Goal: Task Accomplishment & Management: Manage account settings

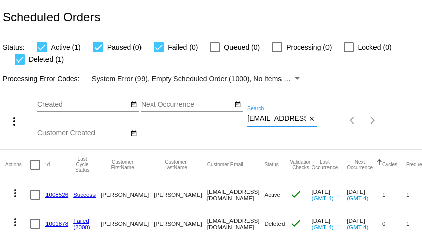
click at [293, 120] on input "[EMAIL_ADDRESS][DOMAIN_NAME]" at bounding box center [276, 119] width 59 height 8
paste input "[EMAIL_ADDRESS]"
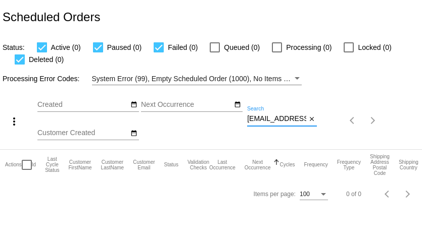
click at [273, 116] on input "[EMAIL_ADDRESS][DOMAIN_NAME]" at bounding box center [276, 119] width 59 height 8
paste input "[EMAIL_ADDRESS]"
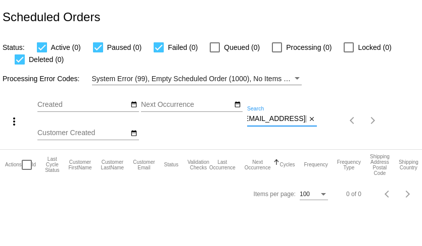
type input "[EMAIL_ADDRESS][DOMAIN_NAME]"
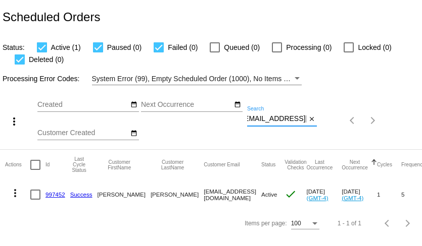
scroll to position [0, 0]
click at [14, 195] on mat-icon "more_vert" at bounding box center [15, 193] width 12 height 12
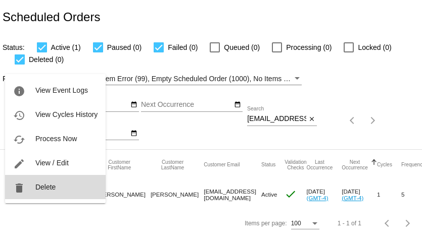
click at [44, 186] on span "Delete" at bounding box center [45, 187] width 20 height 8
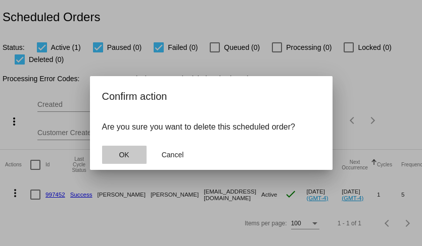
click at [127, 155] on span "OK" at bounding box center [124, 155] width 10 height 8
